Goal: Information Seeking & Learning: Learn about a topic

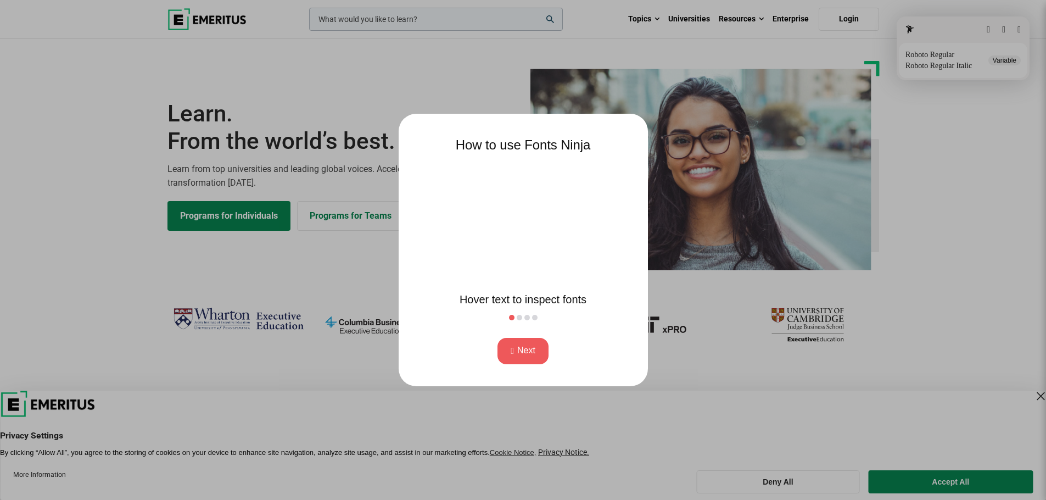
click at [516, 351] on button "Next" at bounding box center [523, 351] width 51 height 26
click at [524, 348] on button "Next" at bounding box center [523, 351] width 51 height 26
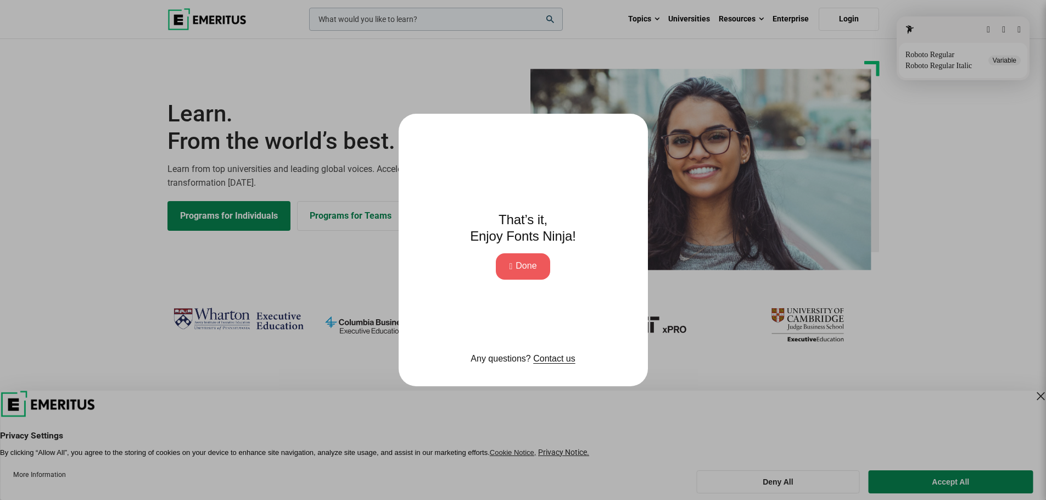
click at [545, 265] on button "Done" at bounding box center [523, 266] width 54 height 26
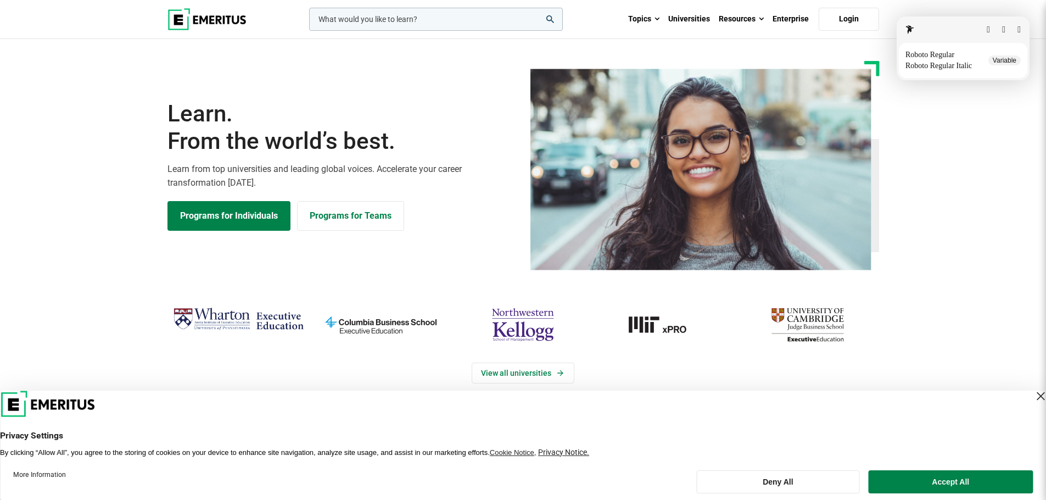
click at [772, 482] on h2 "Senior Executive Programs" at bounding box center [487, 474] width 640 height 22
click at [779, 480] on h2 "Senior Executive Programs" at bounding box center [487, 474] width 640 height 22
click at [1002, 30] on button "button" at bounding box center [1003, 29] width 3 height 9
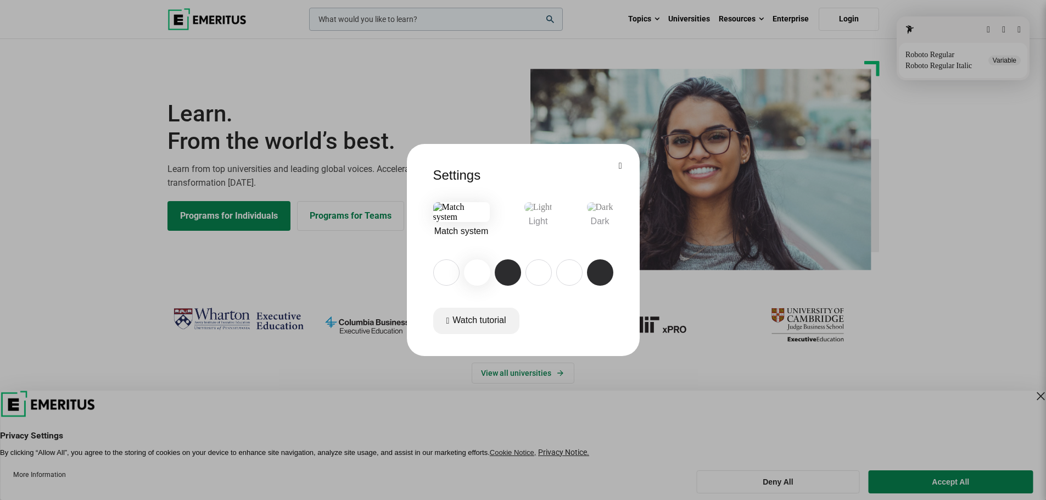
click at [621, 161] on button "button" at bounding box center [620, 165] width 3 height 9
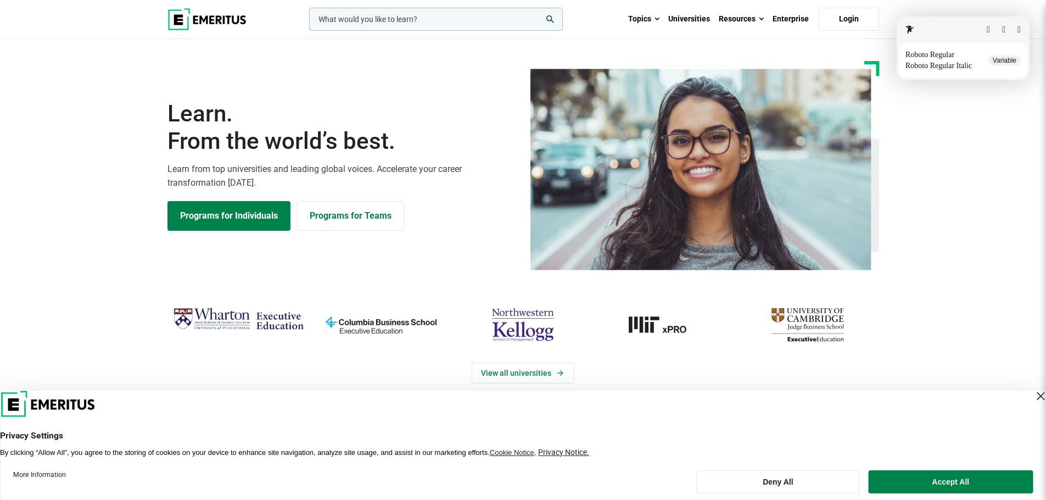
click at [987, 29] on button "button" at bounding box center [988, 29] width 3 height 9
click at [1018, 29] on button "button" at bounding box center [1019, 30] width 3 height 9
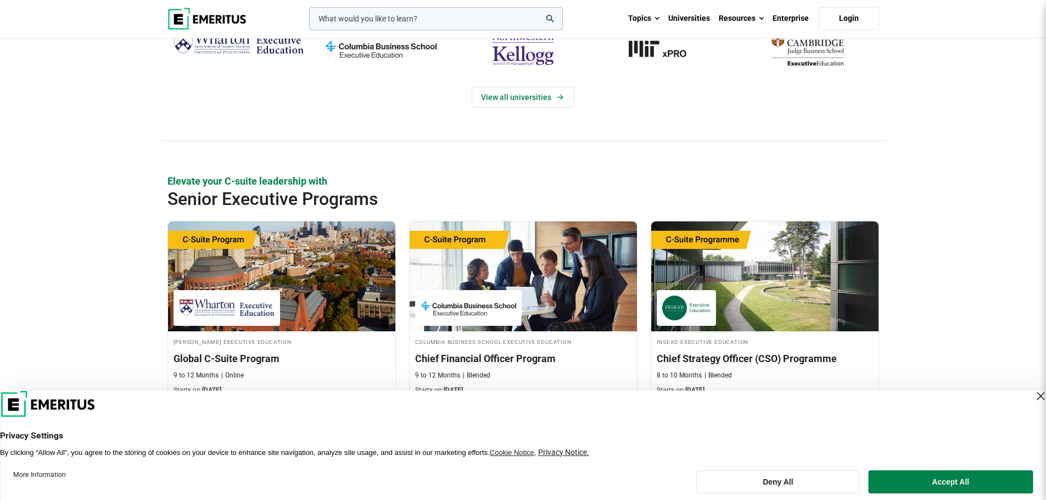
scroll to position [285, 0]
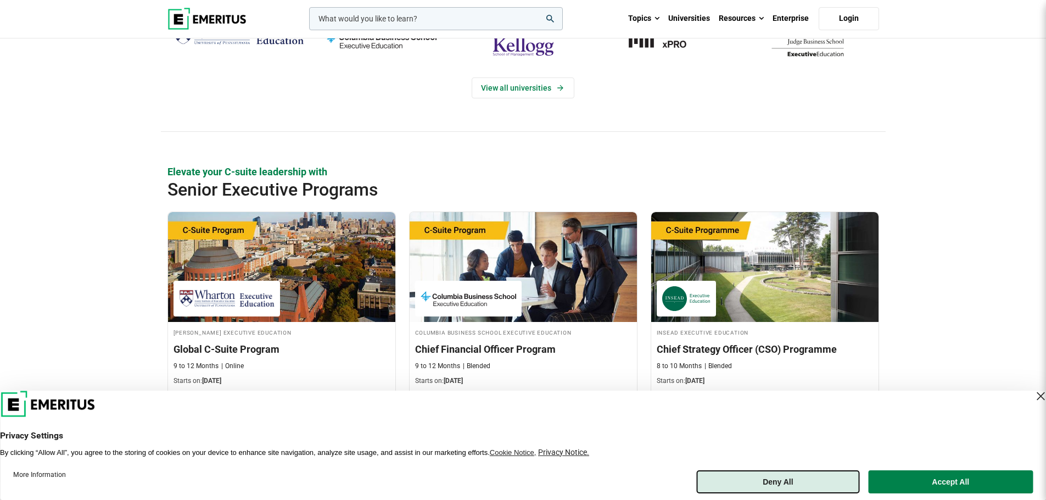
click at [777, 491] on button "Deny All" at bounding box center [777, 481] width 163 height 23
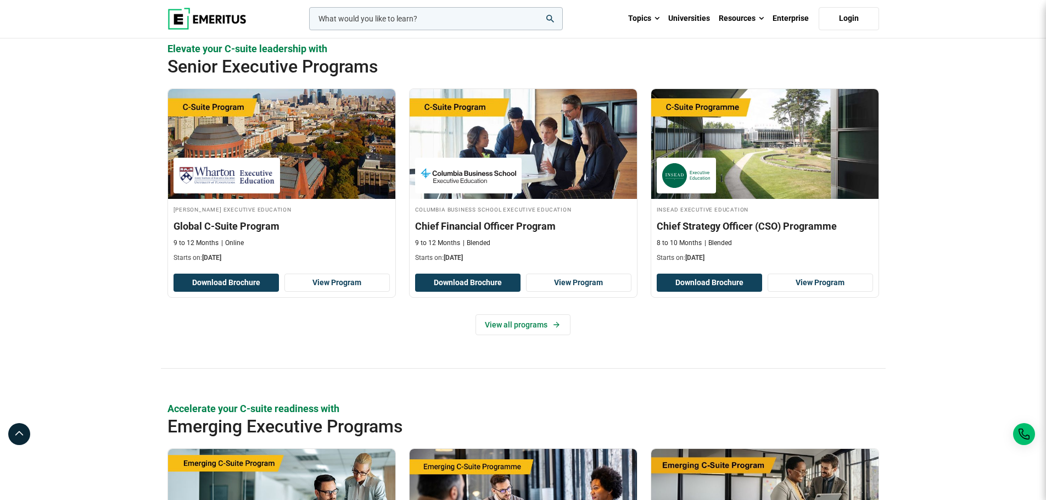
scroll to position [407, 0]
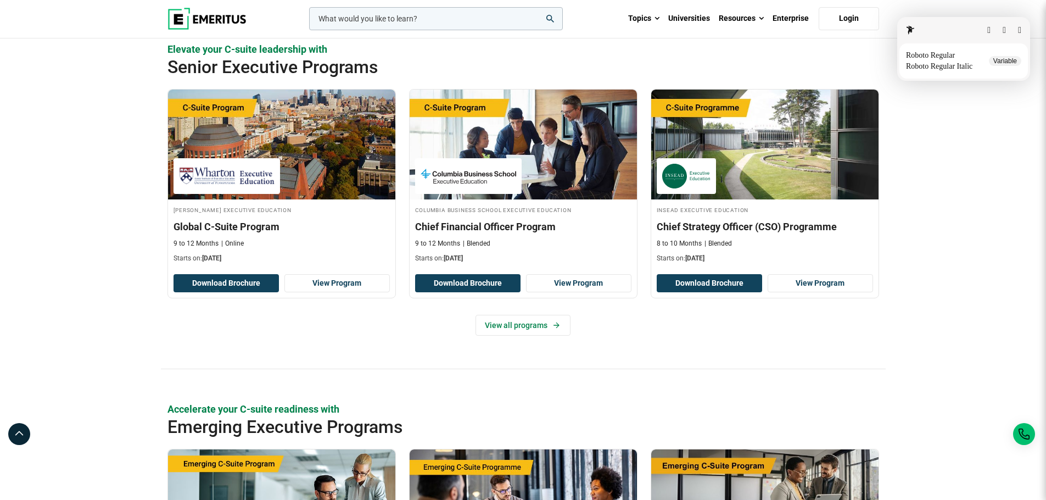
click at [1019, 32] on button "button" at bounding box center [1019, 30] width 3 height 9
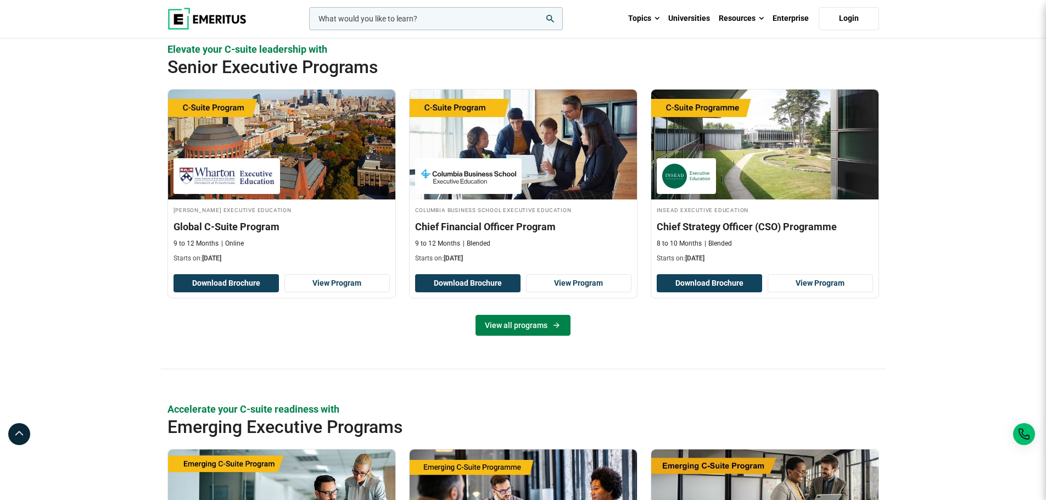
click at [502, 327] on link "View all programs" at bounding box center [523, 325] width 95 height 21
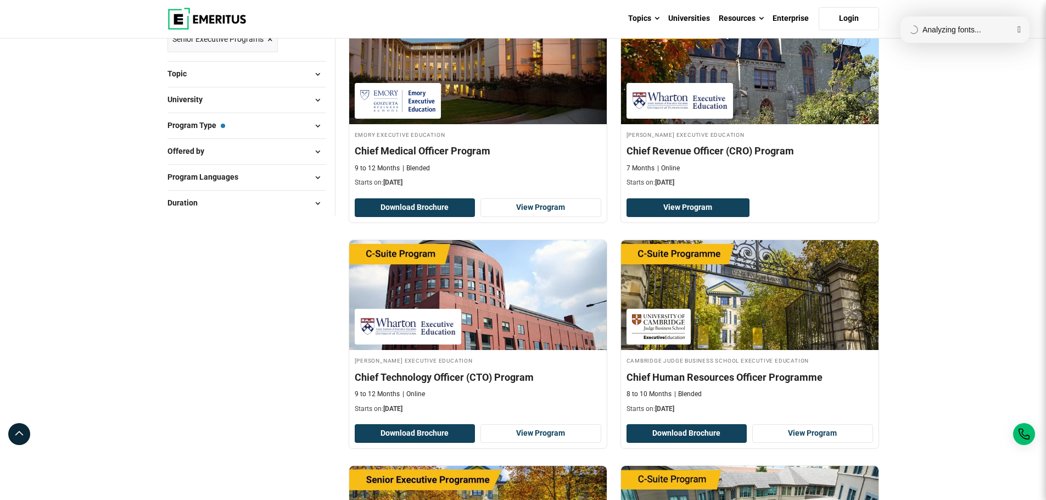
scroll to position [189, 0]
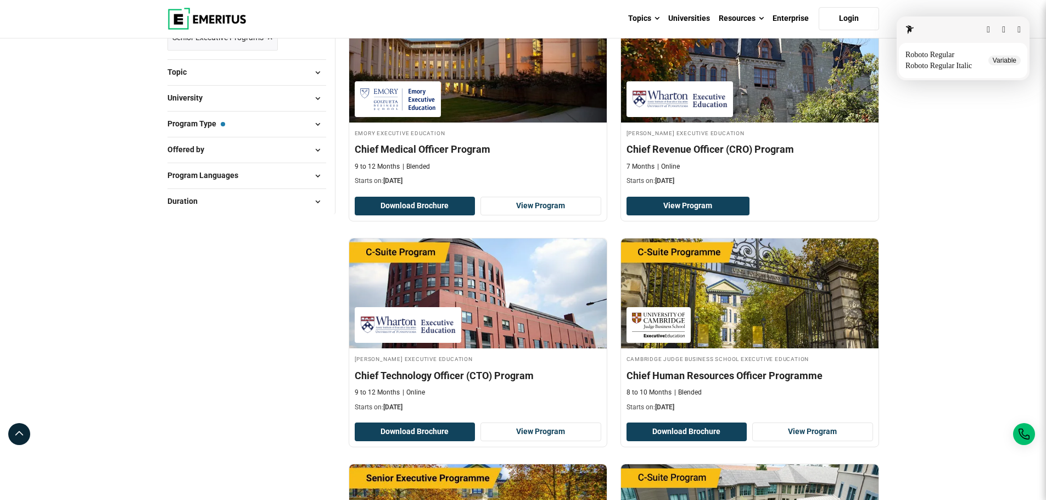
click at [1021, 25] on button "button" at bounding box center [1019, 29] width 3 height 9
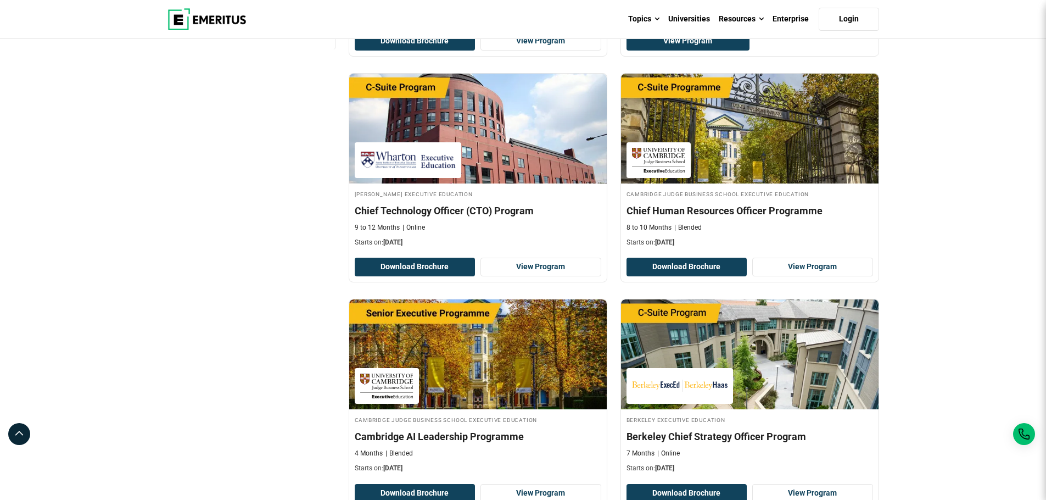
scroll to position [0, 0]
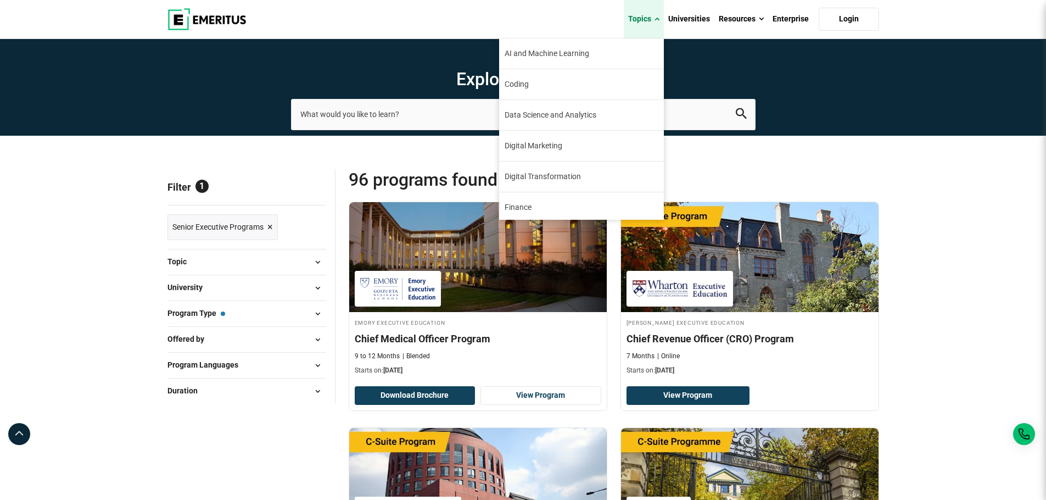
click at [650, 19] on link "Topics" at bounding box center [644, 19] width 40 height 38
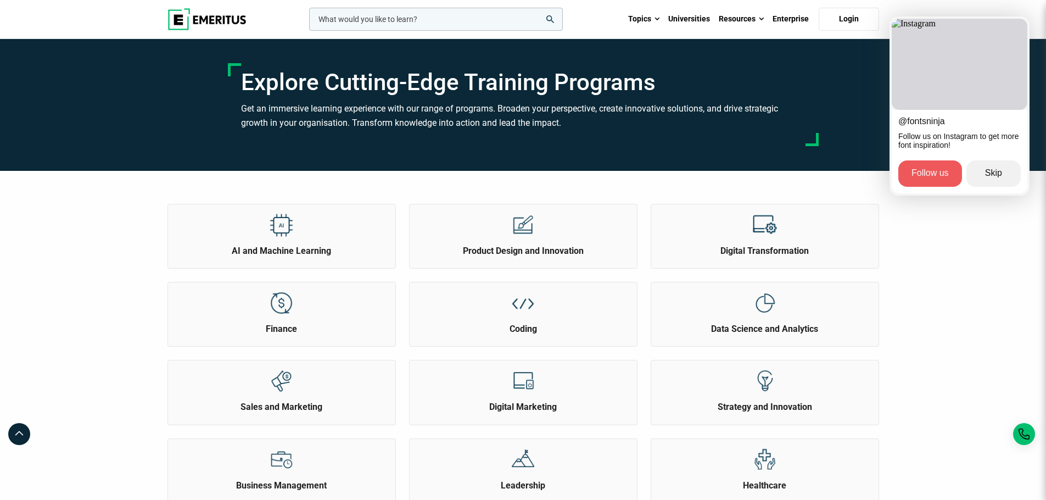
click at [978, 176] on button "Skip" at bounding box center [994, 173] width 54 height 26
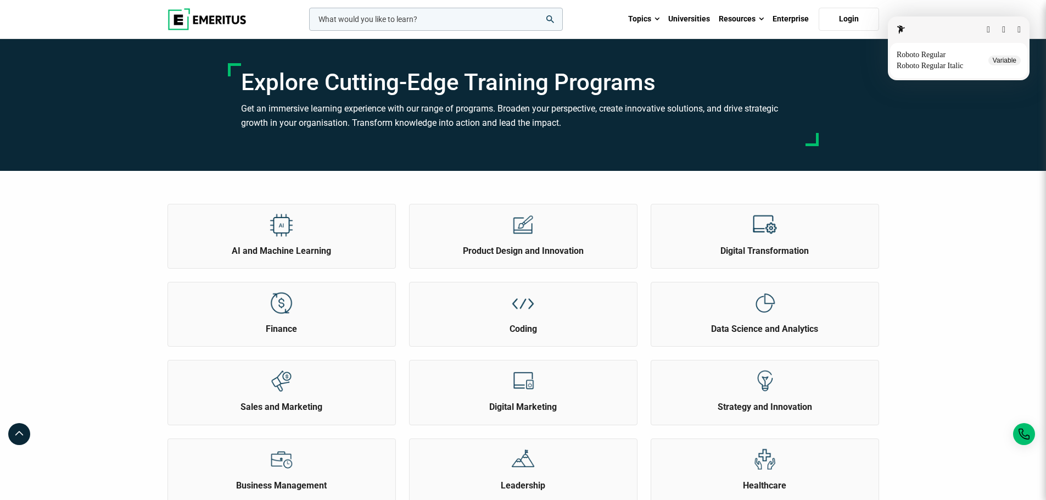
click at [987, 31] on button "button" at bounding box center [988, 29] width 3 height 9
click at [1021, 29] on button "button" at bounding box center [1019, 29] width 3 height 9
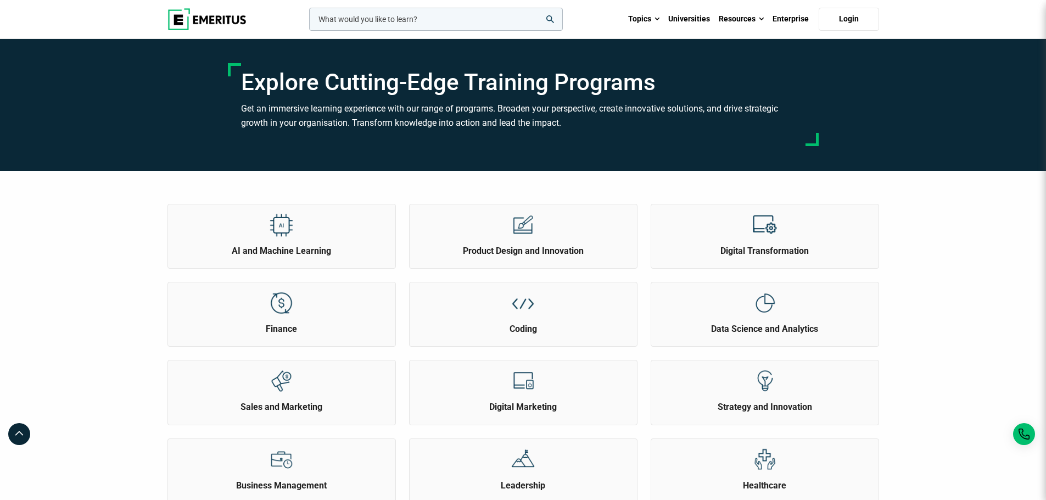
click at [513, 18] on input "woocommerce-product-search-field-0" at bounding box center [436, 19] width 254 height 23
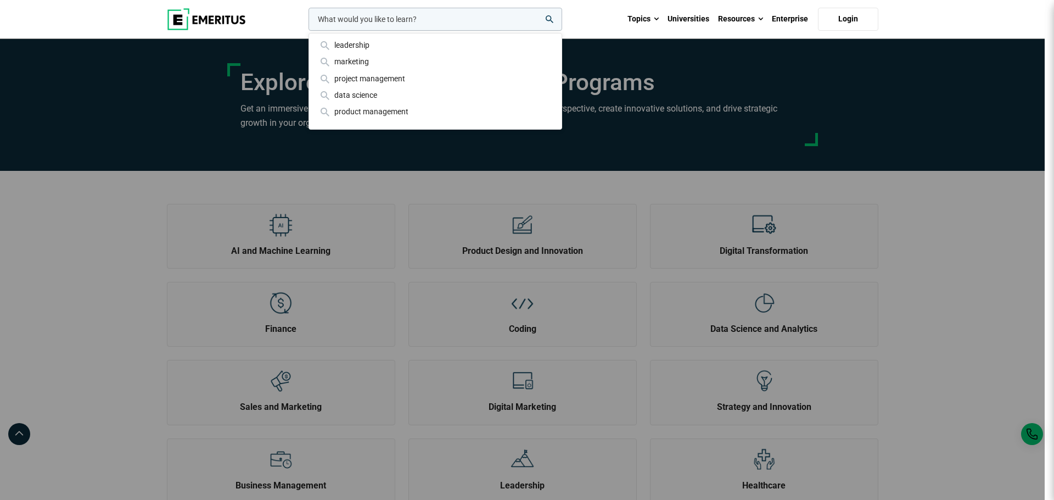
click at [262, 22] on div "leadership marketing project management data science product management Topics …" at bounding box center [522, 19] width 725 height 38
